Goal: Book appointment/travel/reservation

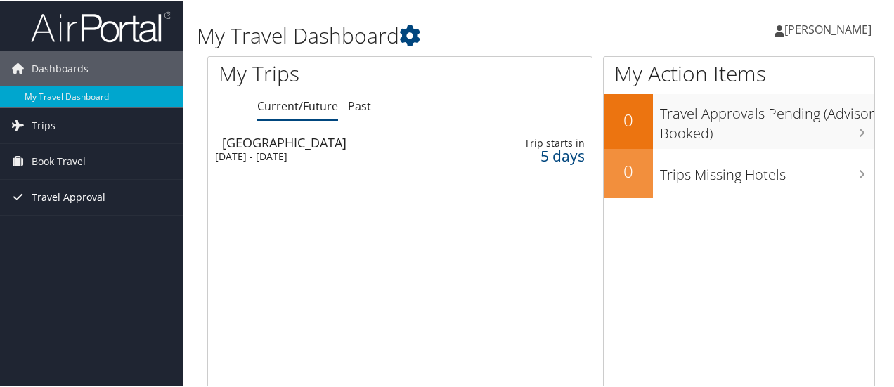
click at [60, 198] on span "Travel Approval" at bounding box center [69, 195] width 74 height 35
click at [58, 159] on span "Book Travel" at bounding box center [59, 160] width 54 height 35
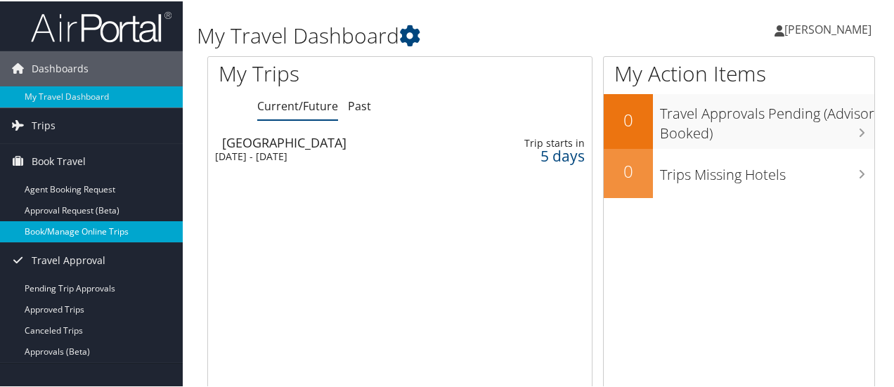
click at [66, 221] on link "Book/Manage Online Trips" at bounding box center [91, 230] width 183 height 21
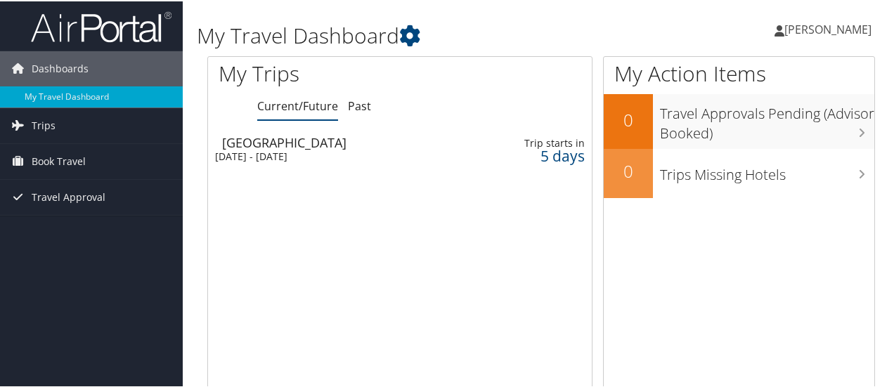
click at [296, 239] on div "Loading... [GEOGRAPHIC_DATA] [DATE] - [DATE] Trip starts [DATE]" at bounding box center [400, 262] width 384 height 267
